Goal: Information Seeking & Learning: Learn about a topic

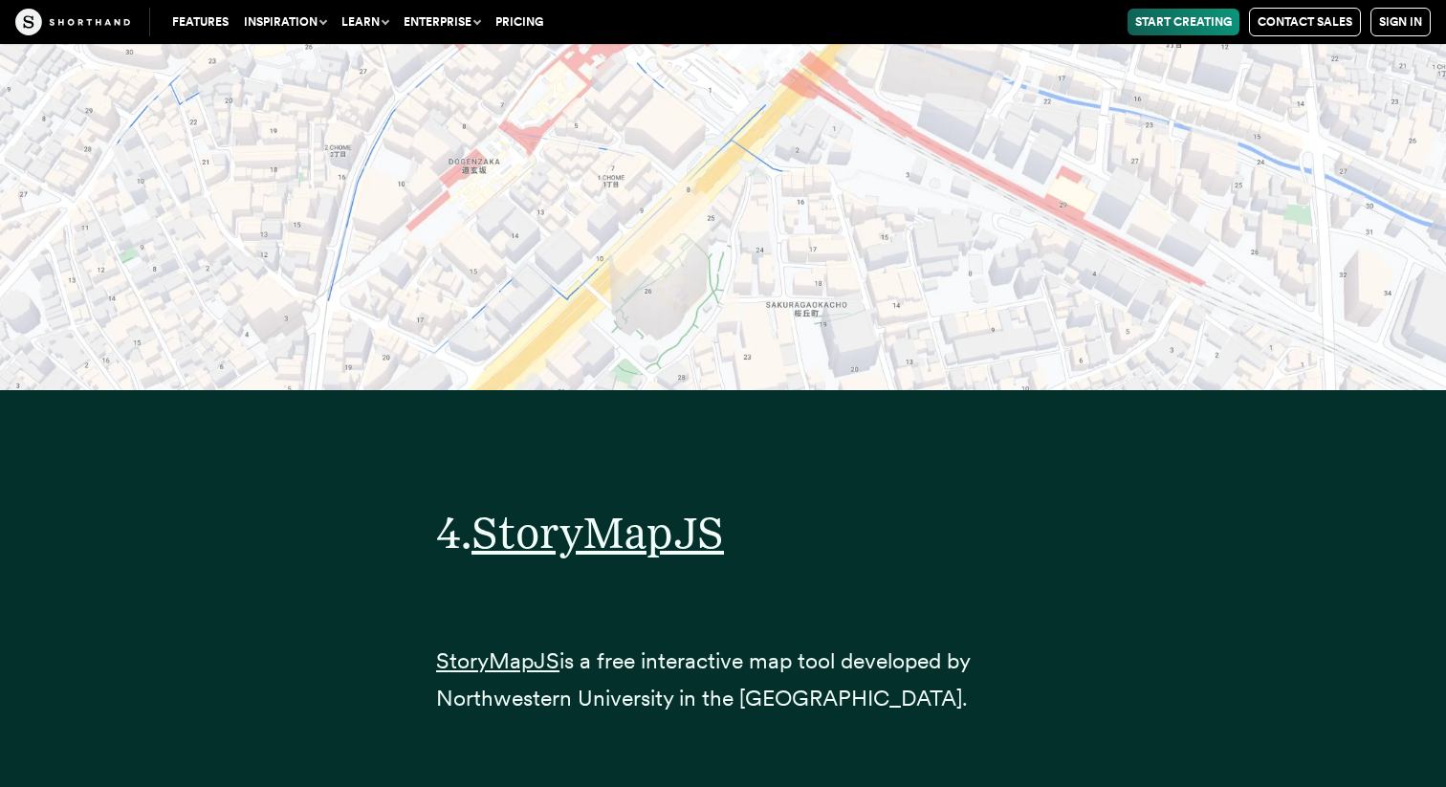
scroll to position [20462, 0]
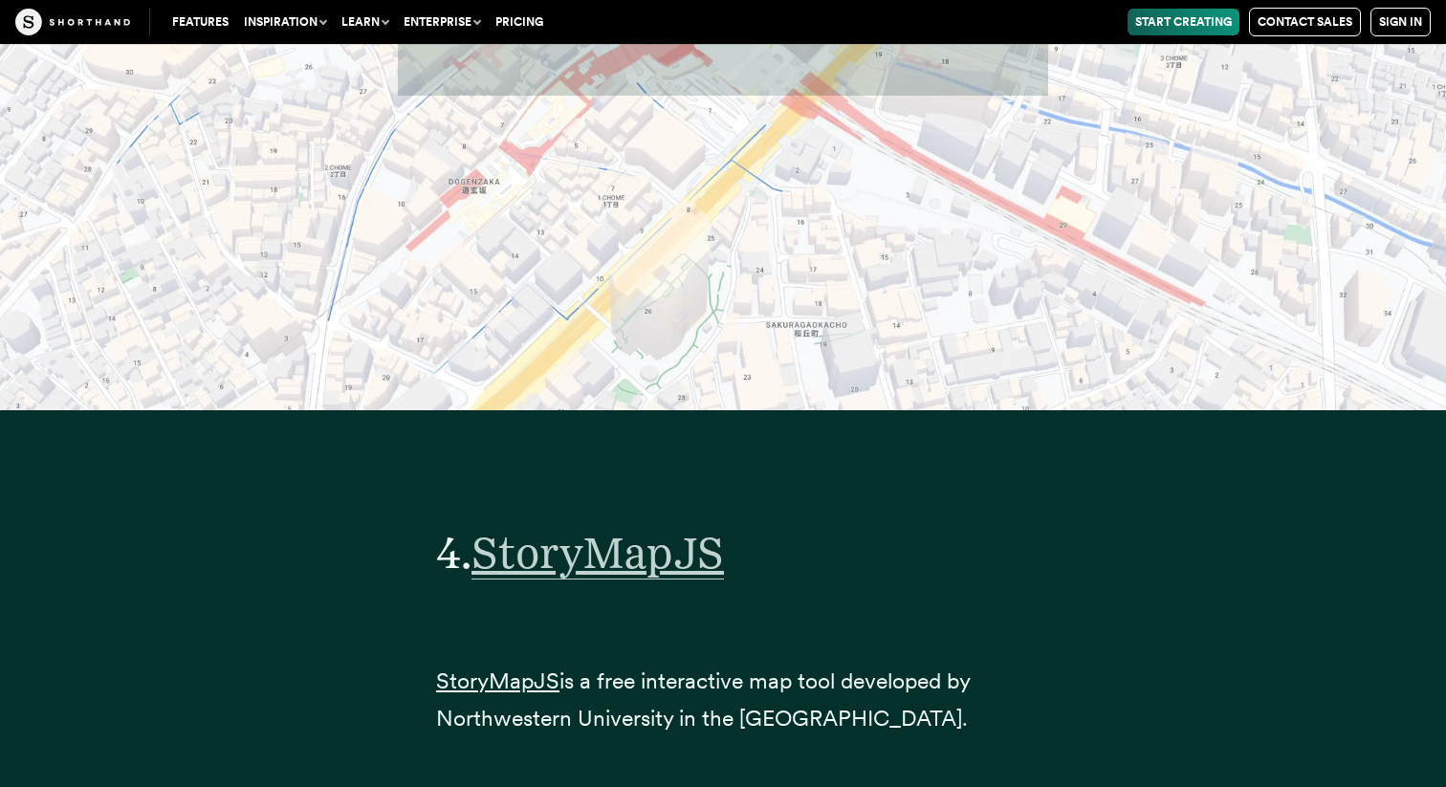
click at [586, 526] on span "StoryMapJS" at bounding box center [598, 553] width 253 height 54
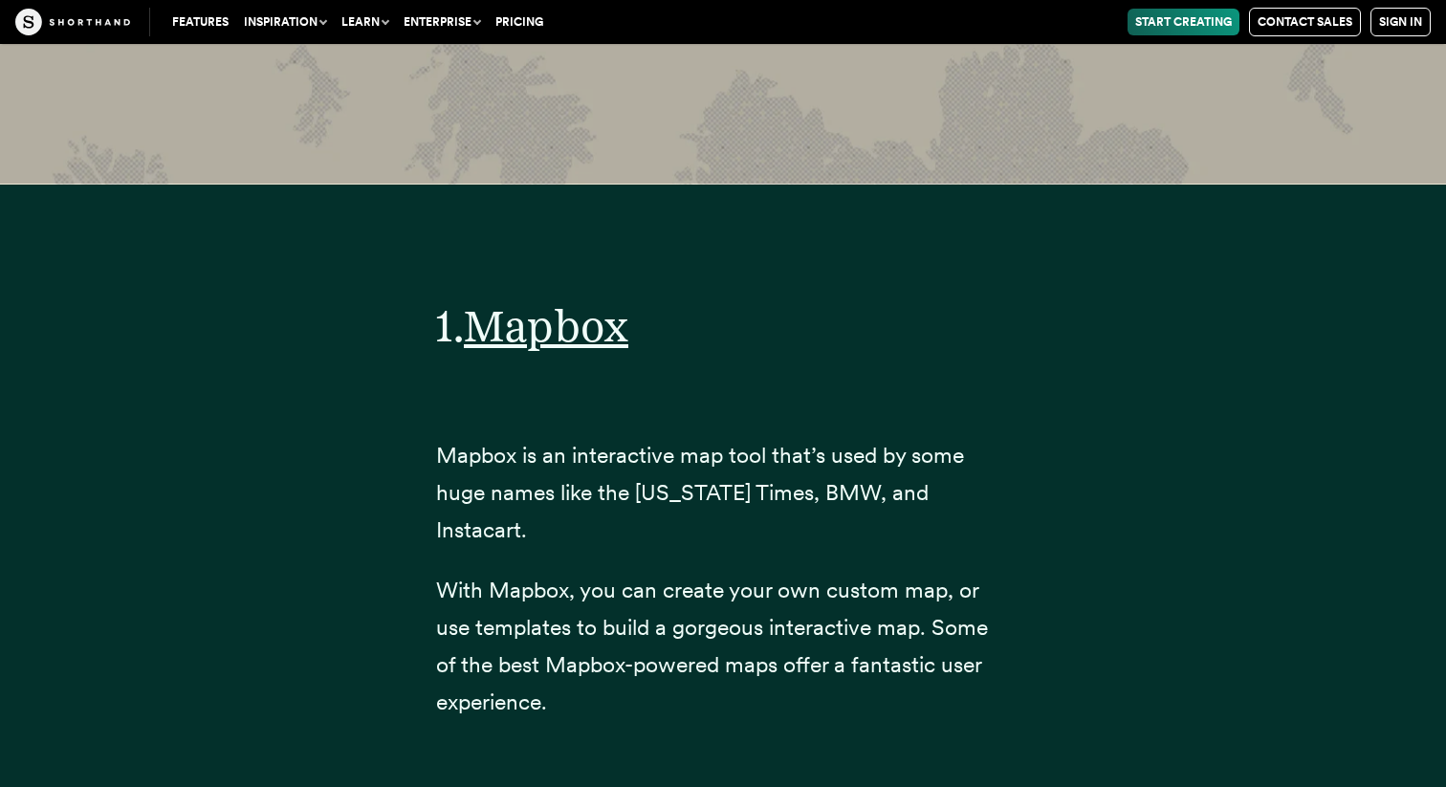
scroll to position [7179, 0]
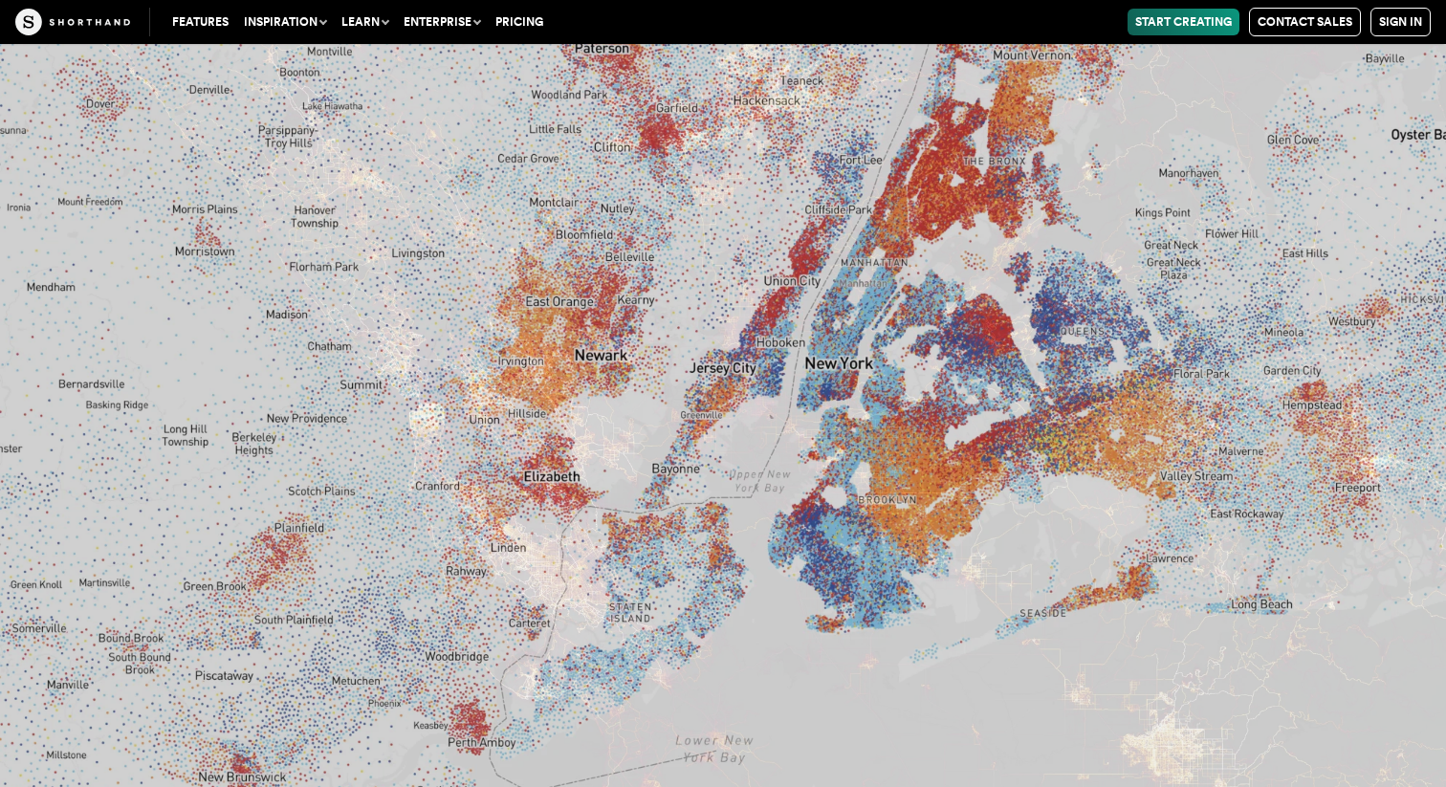
scroll to position [9803, 0]
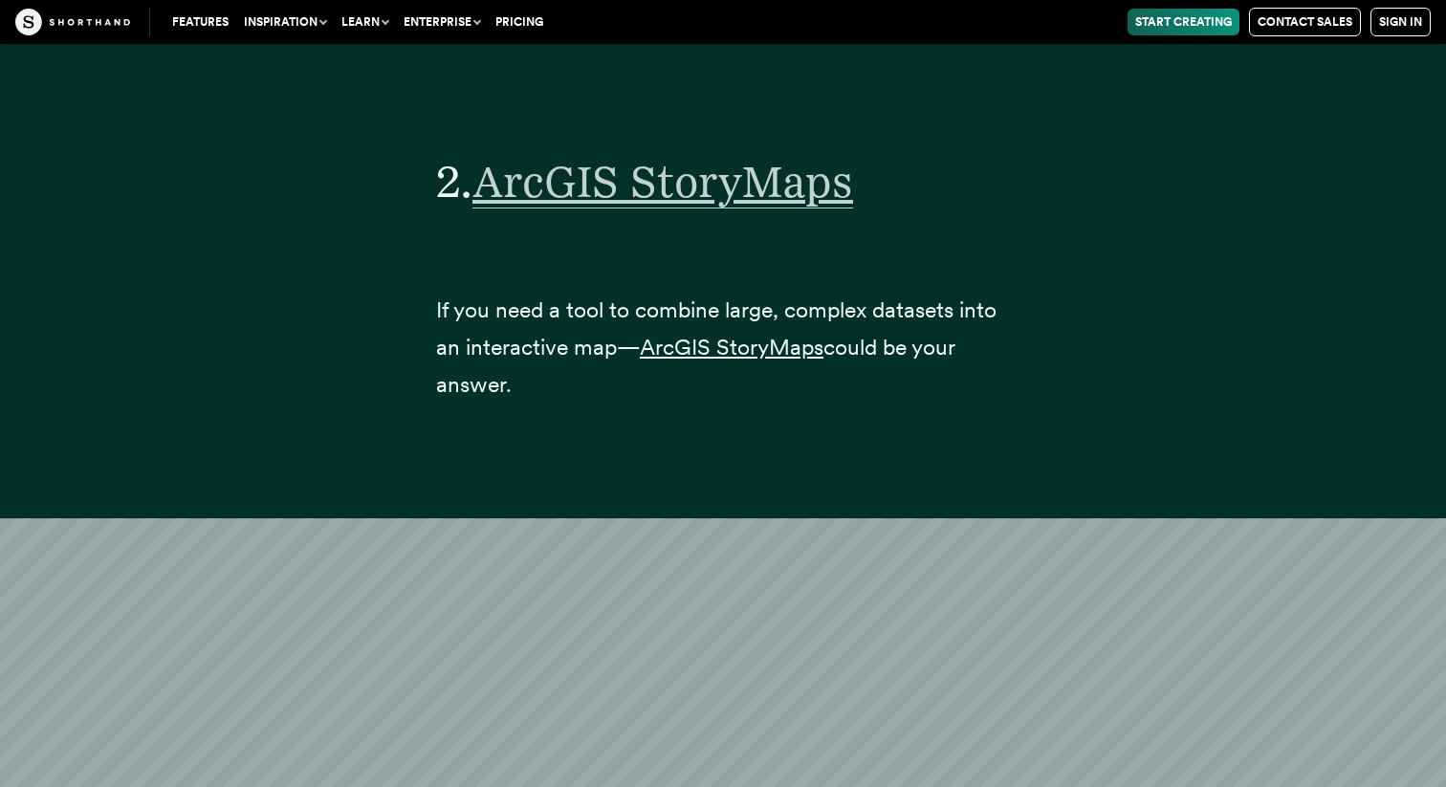
click at [692, 155] on span "ArcGIS StoryMaps" at bounding box center [663, 182] width 381 height 54
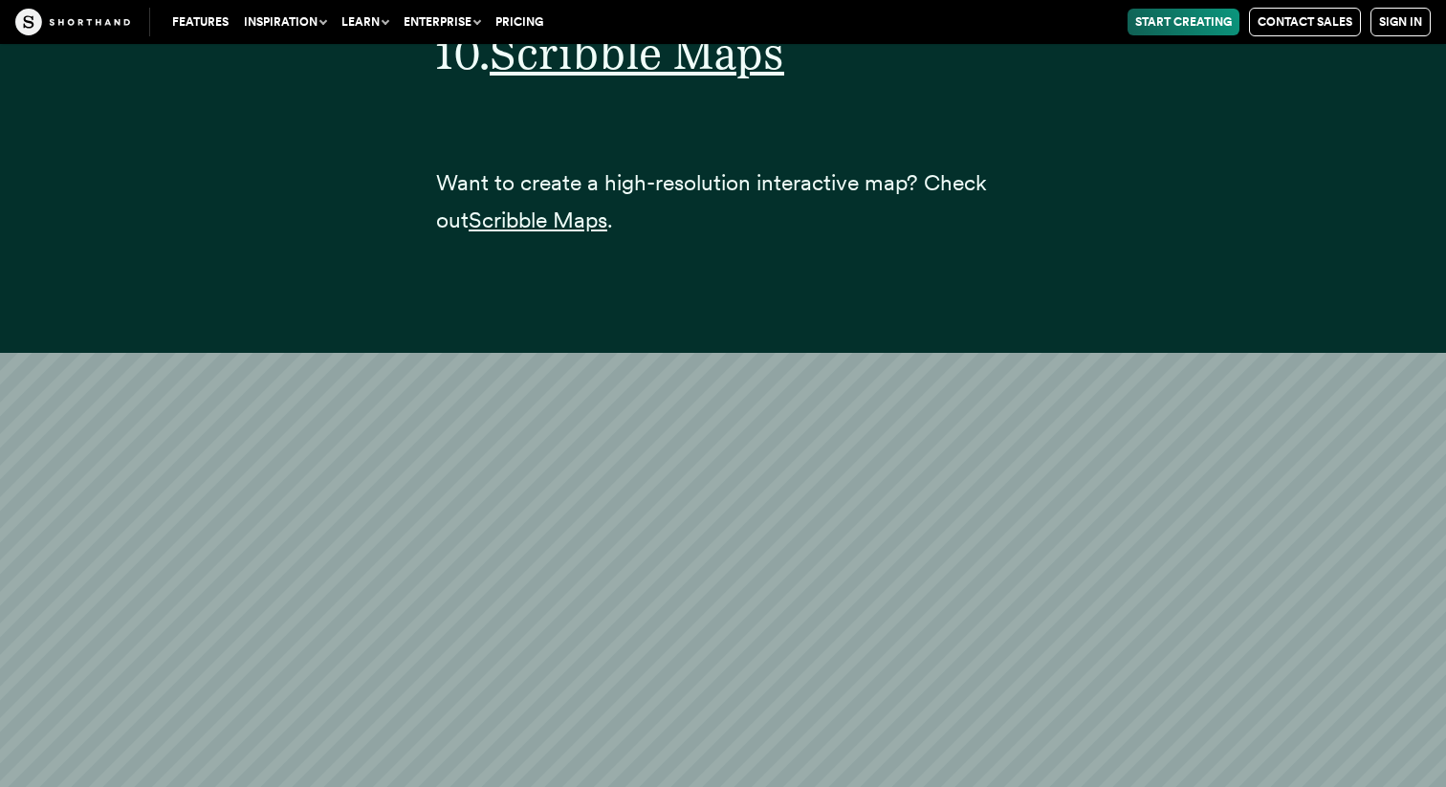
scroll to position [44554, 0]
